Goal: Information Seeking & Learning: Understand process/instructions

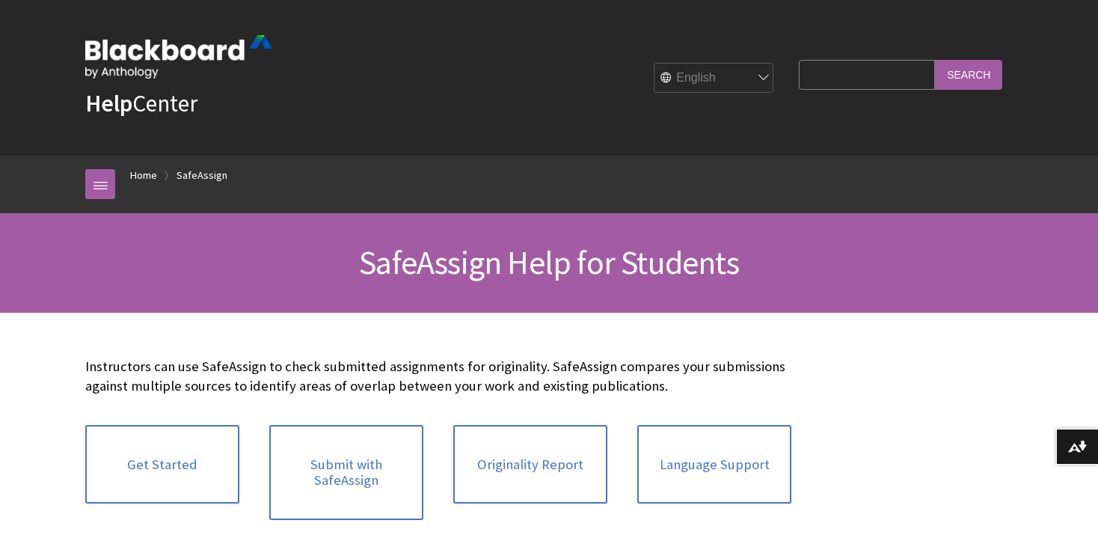
scroll to position [1730, 0]
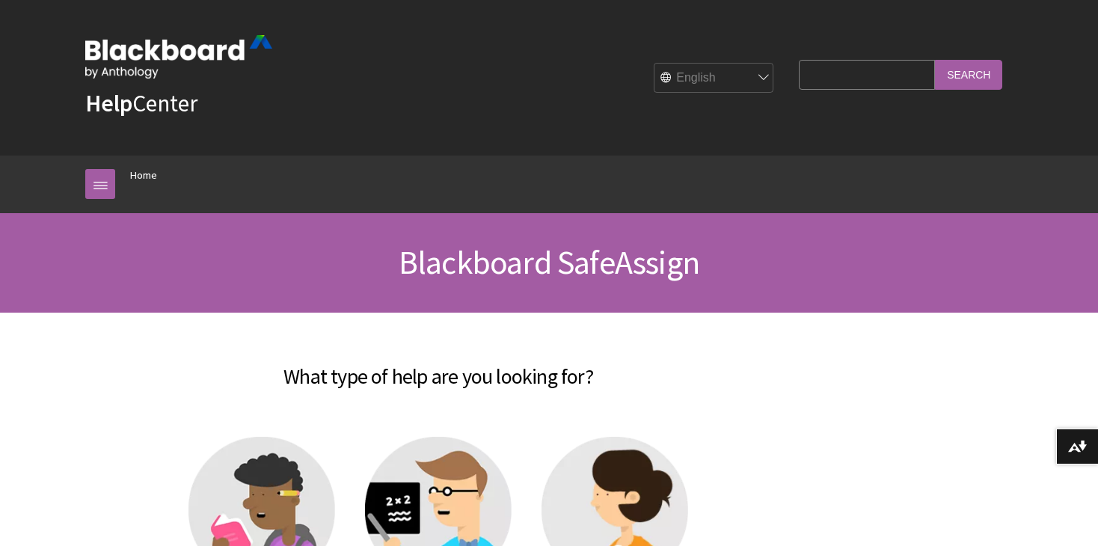
scroll to position [1534, 0]
click at [94, 183] on link at bounding box center [100, 184] width 30 height 30
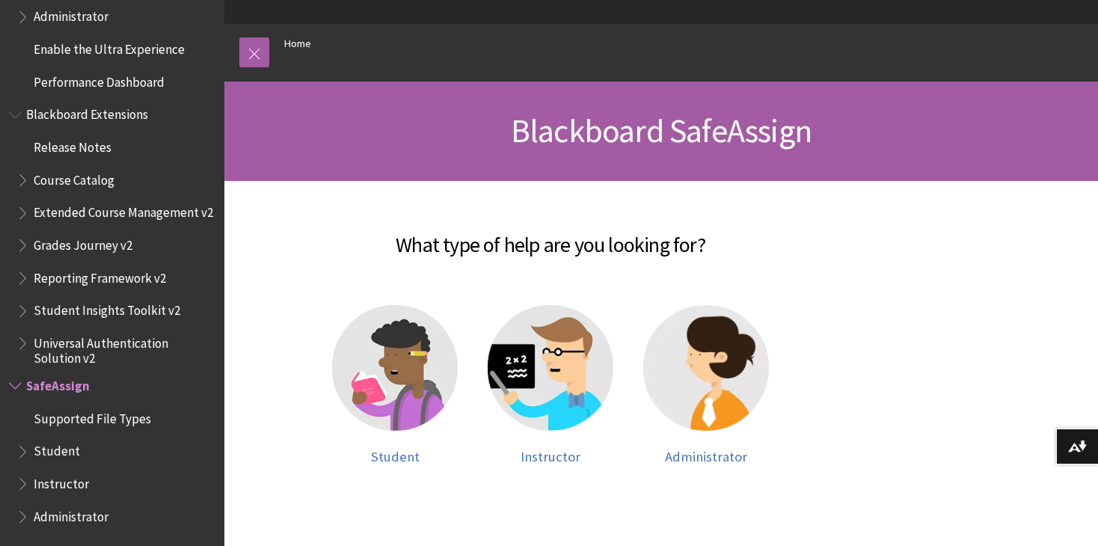
scroll to position [133, 0]
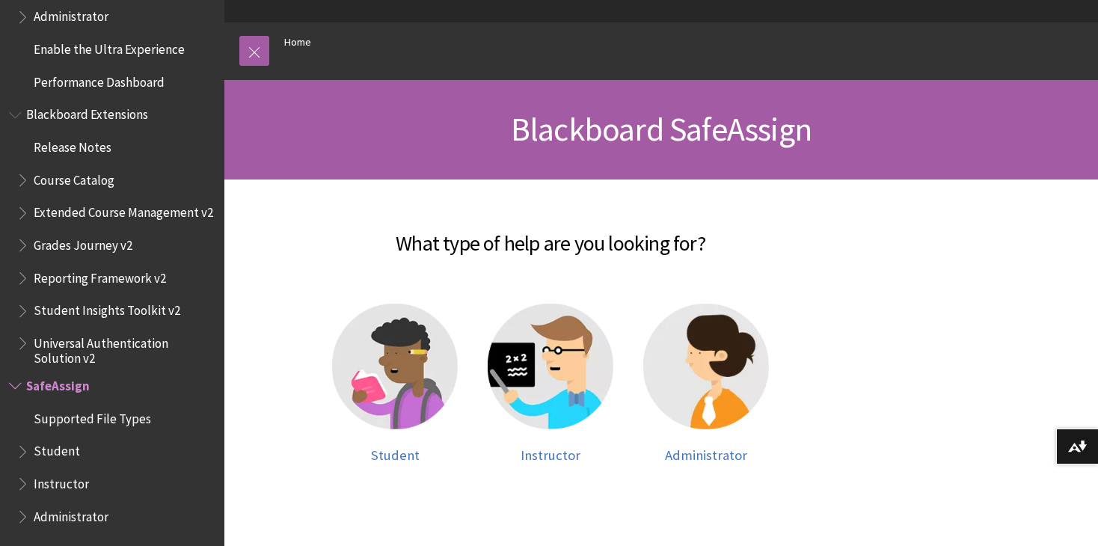
click at [53, 487] on span "Instructor" at bounding box center [61, 481] width 55 height 20
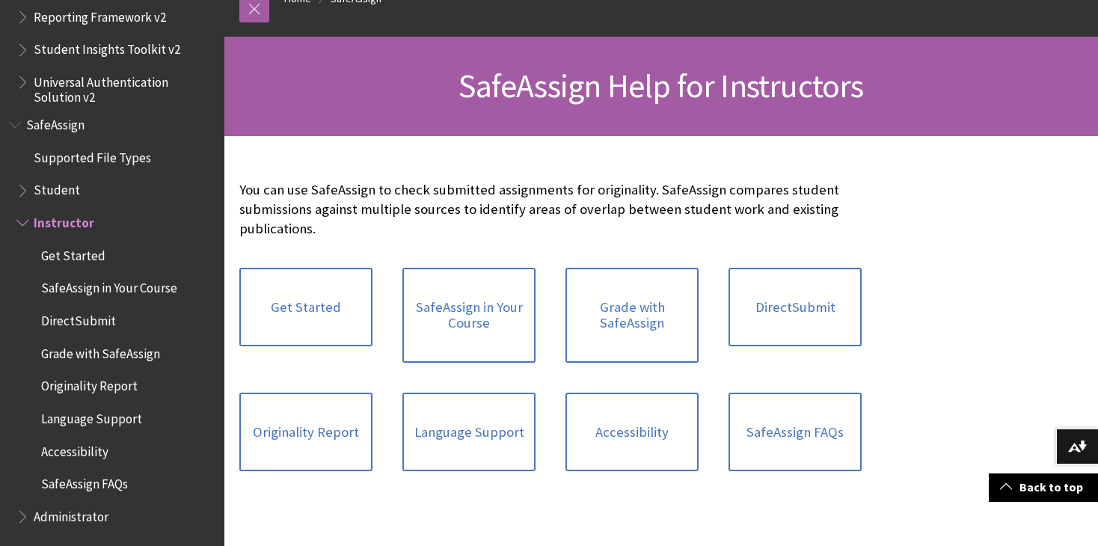
scroll to position [146, 0]
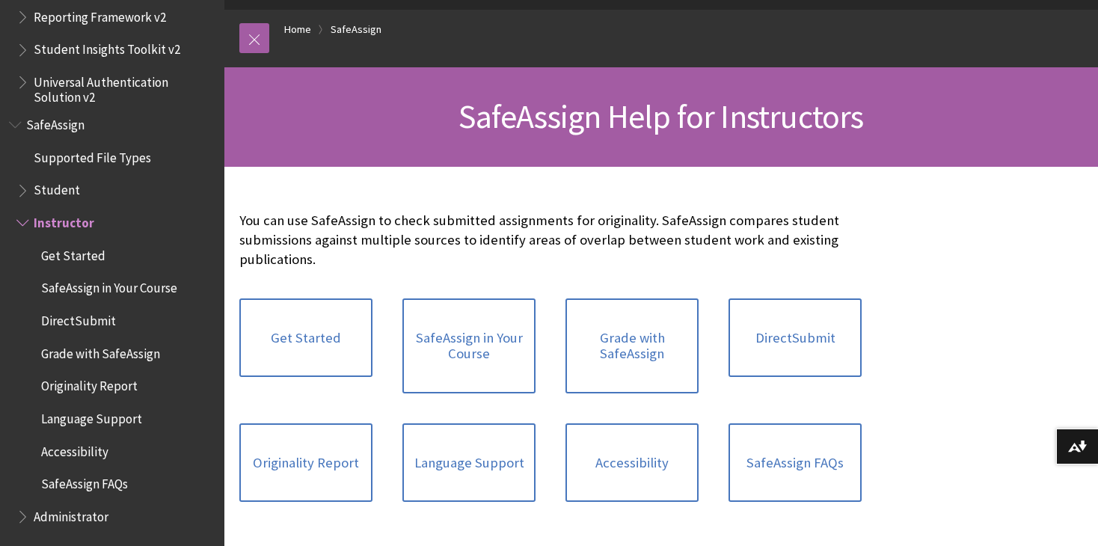
click at [114, 203] on ul "Supported File Types Student Instructor Get Started SafeAssign in Your Course D…" at bounding box center [112, 337] width 206 height 385
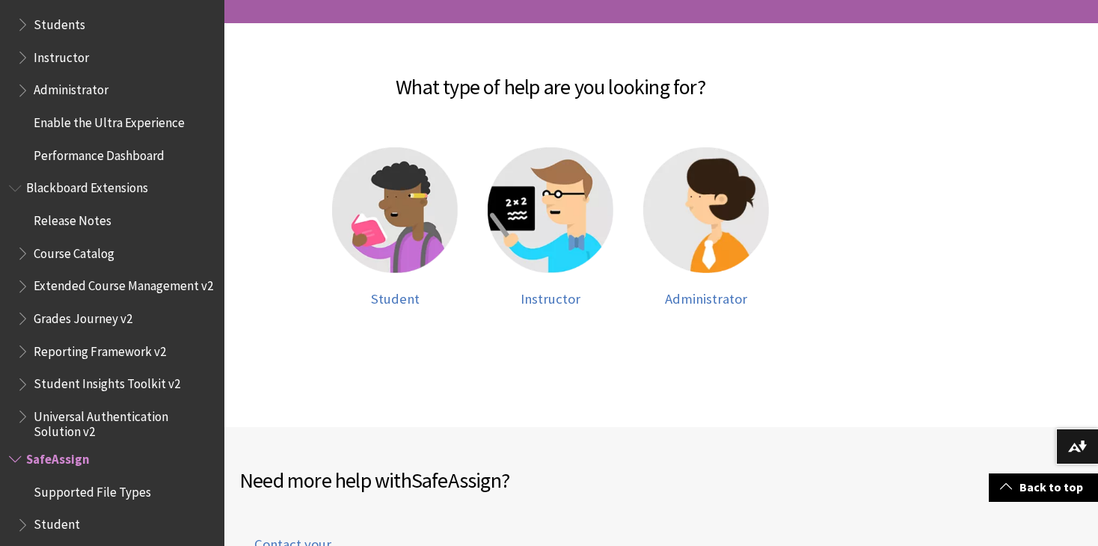
scroll to position [1534, 0]
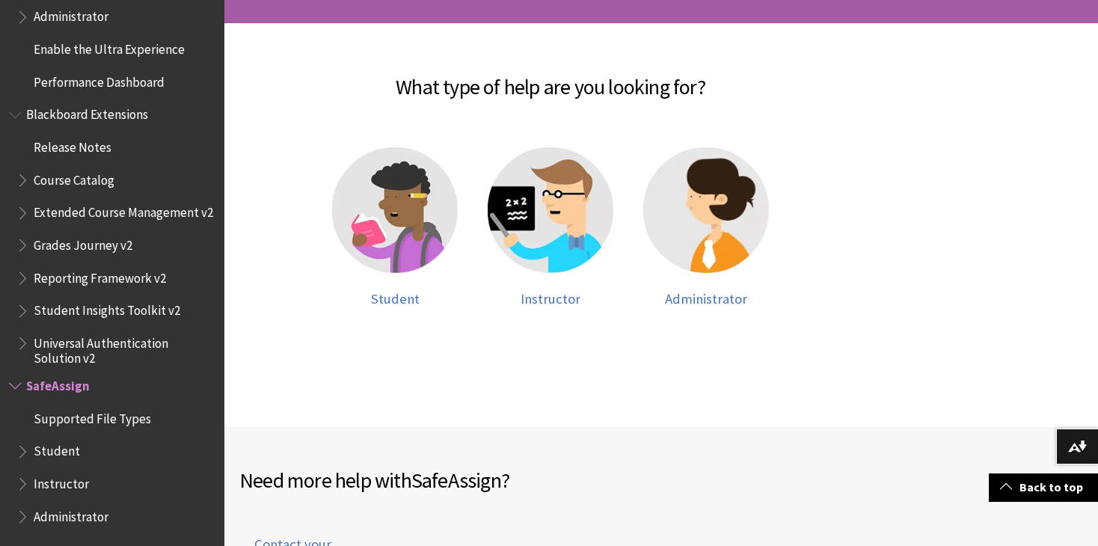
click at [61, 448] on span "Student" at bounding box center [57, 449] width 46 height 20
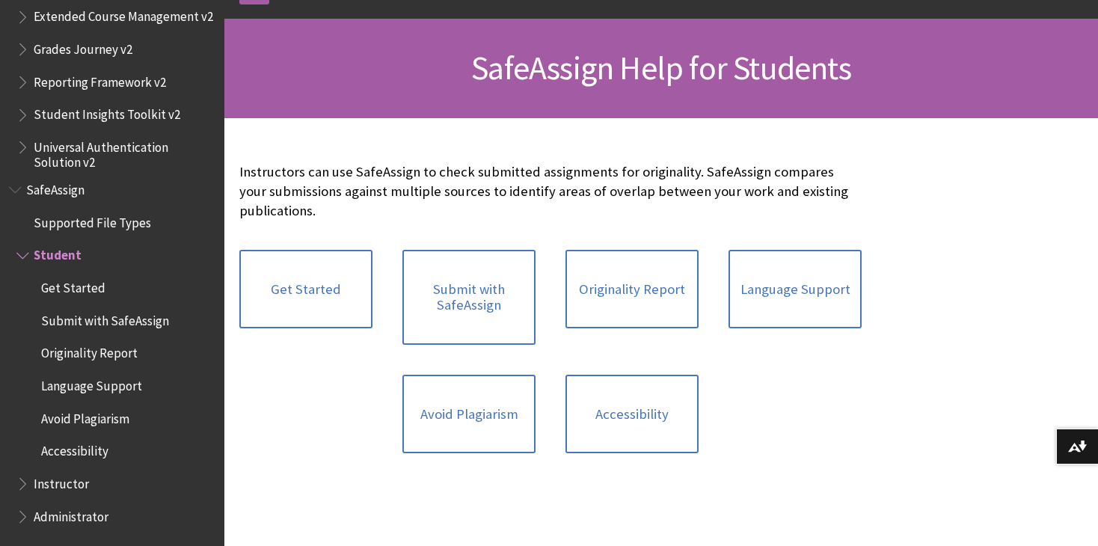
scroll to position [196, 0]
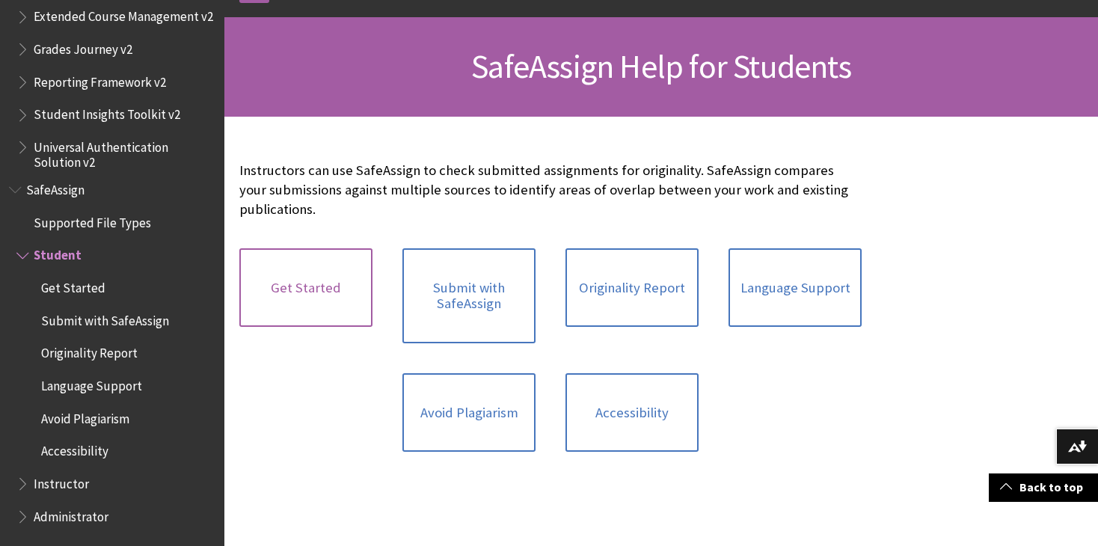
click at [338, 273] on link "Get Started" at bounding box center [305, 287] width 133 height 79
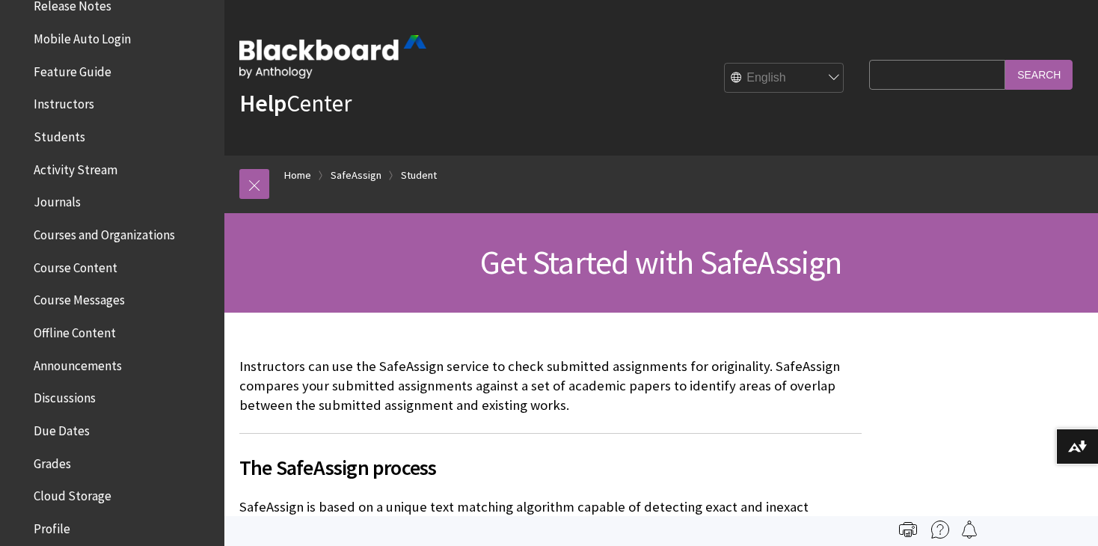
scroll to position [254, 0]
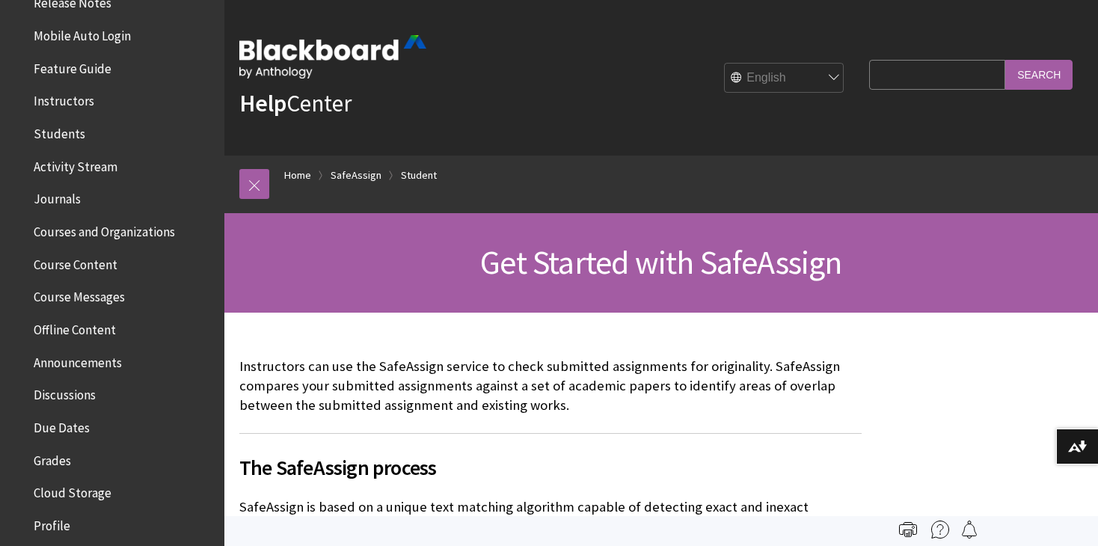
click at [96, 227] on span "Courses and Organizations" at bounding box center [104, 229] width 141 height 20
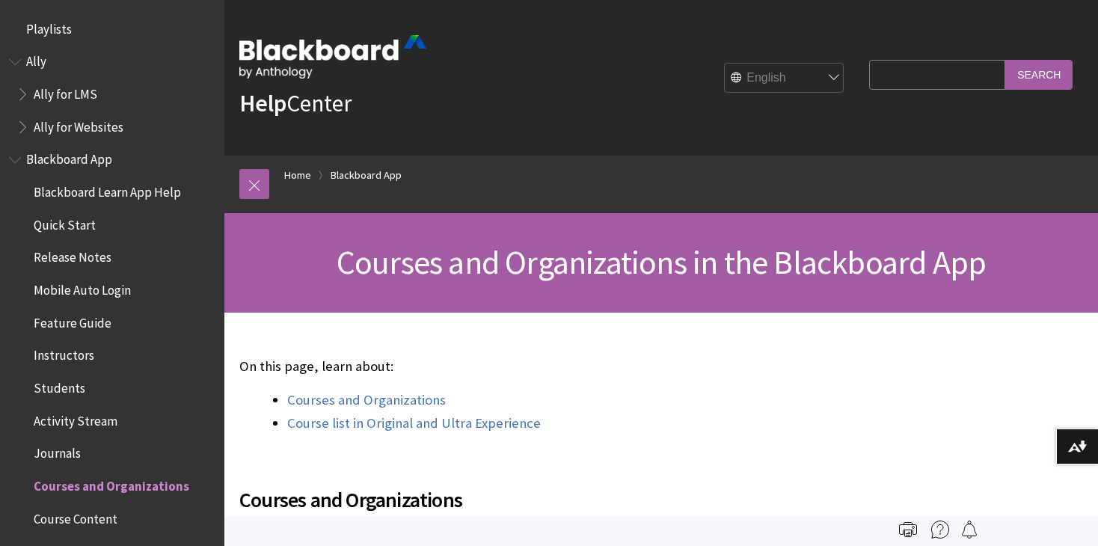
click at [75, 222] on span "Quick Start" at bounding box center [65, 222] width 62 height 20
